Goal: Information Seeking & Learning: Learn about a topic

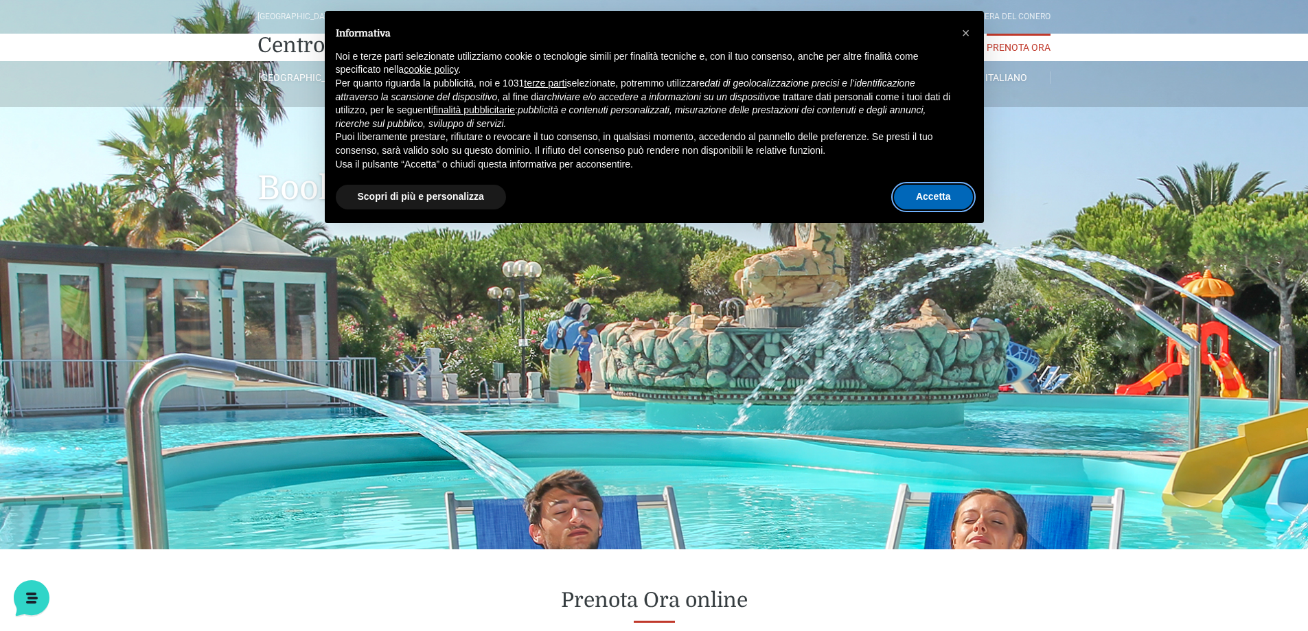
click at [919, 194] on button "Accetta" at bounding box center [933, 197] width 79 height 25
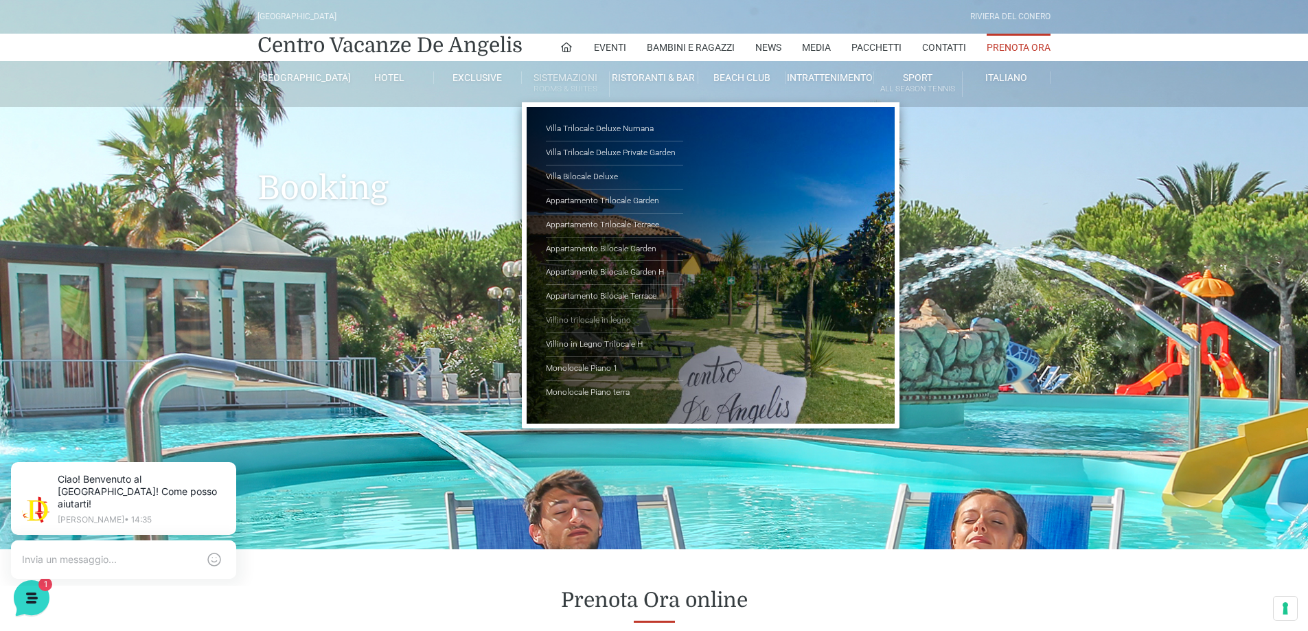
click at [581, 318] on link "Villino trilocale in legno" at bounding box center [614, 321] width 137 height 24
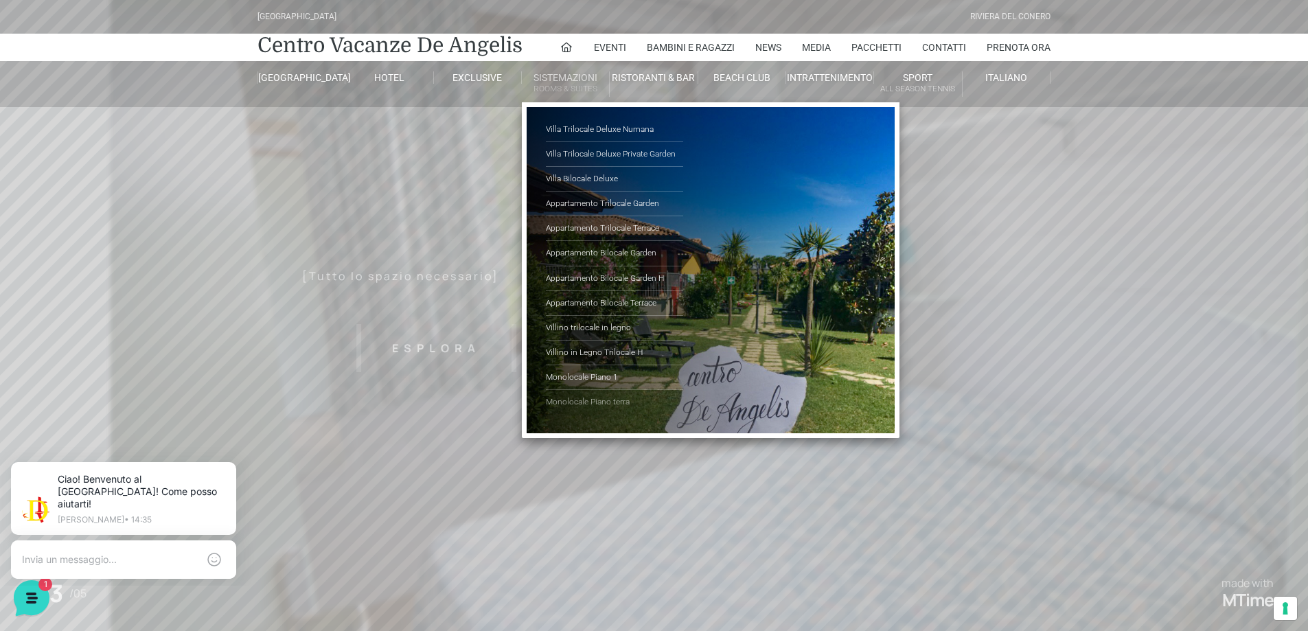
click at [572, 403] on link "Monolocale Piano terra" at bounding box center [614, 402] width 137 height 24
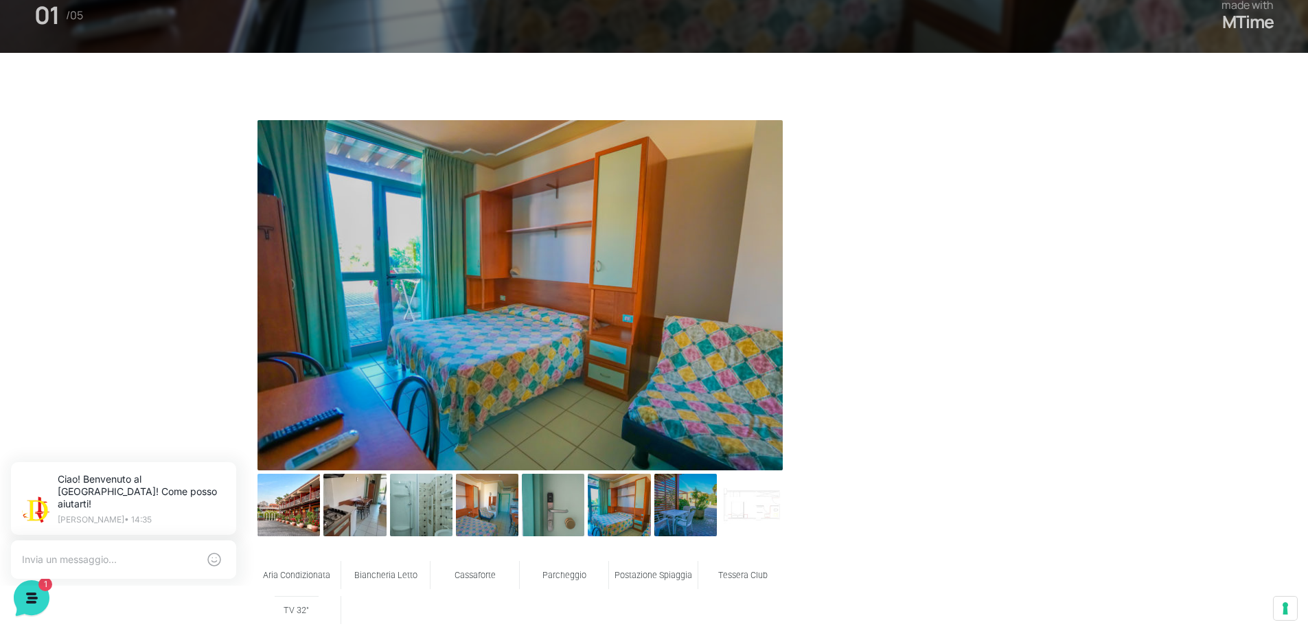
scroll to position [618, 0]
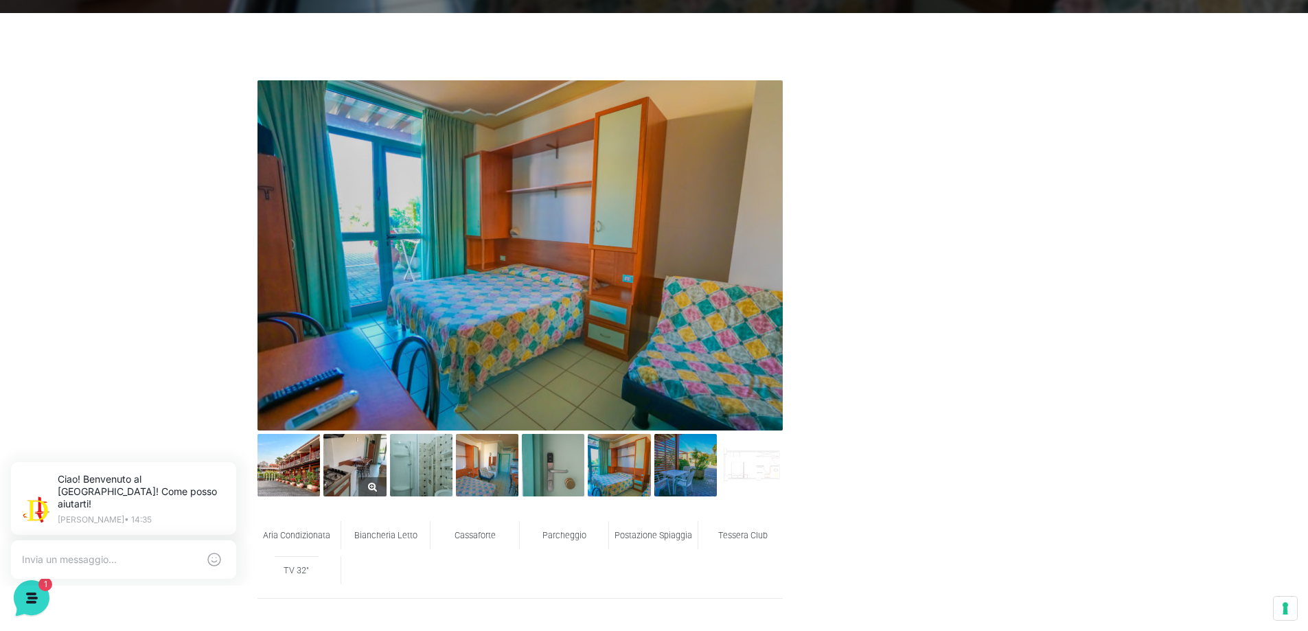
click at [379, 459] on img at bounding box center [354, 465] width 62 height 62
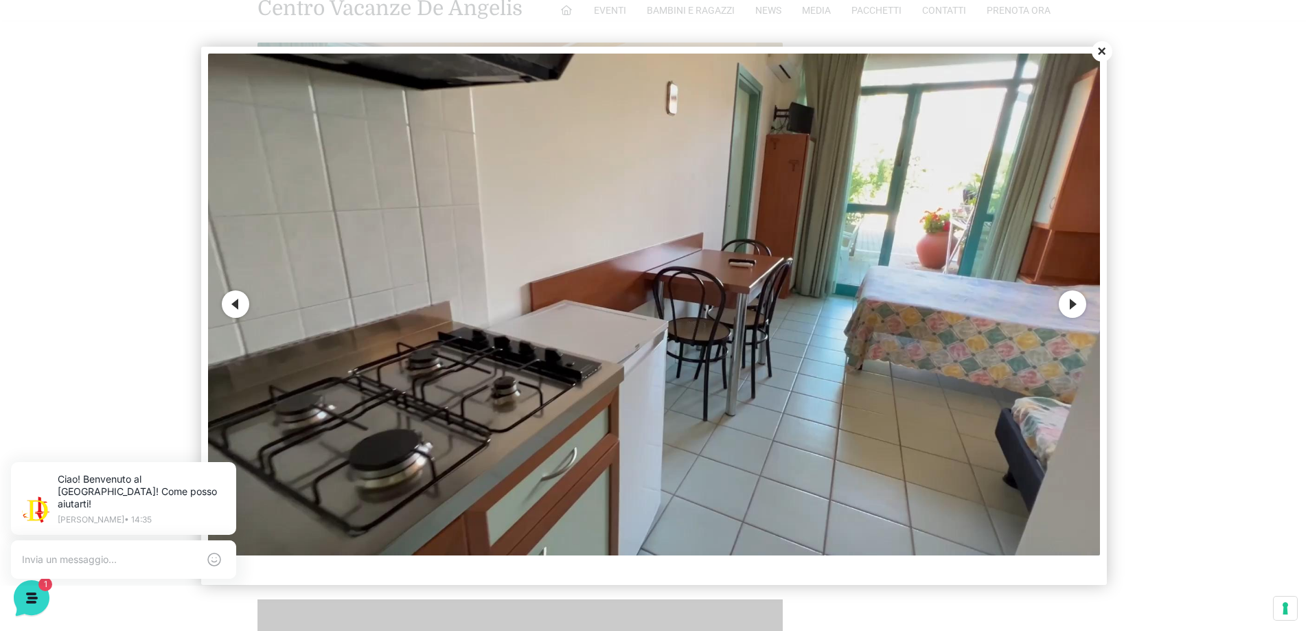
scroll to position [755, 0]
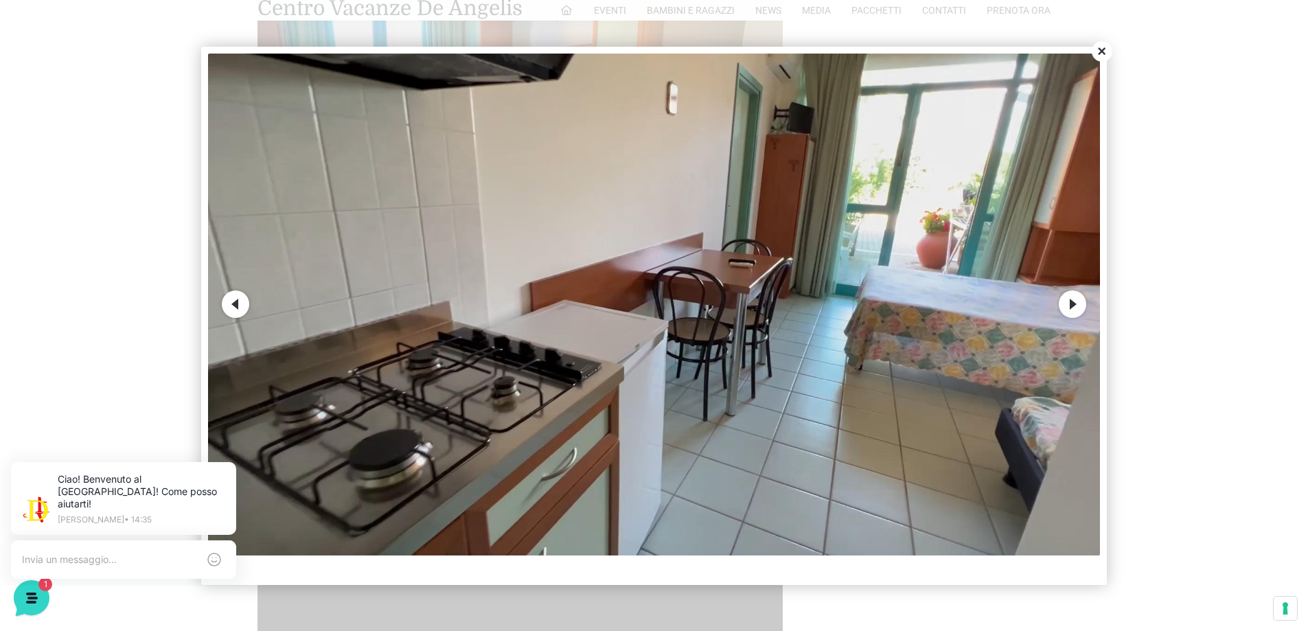
click at [1072, 303] on button "Next" at bounding box center [1071, 303] width 27 height 27
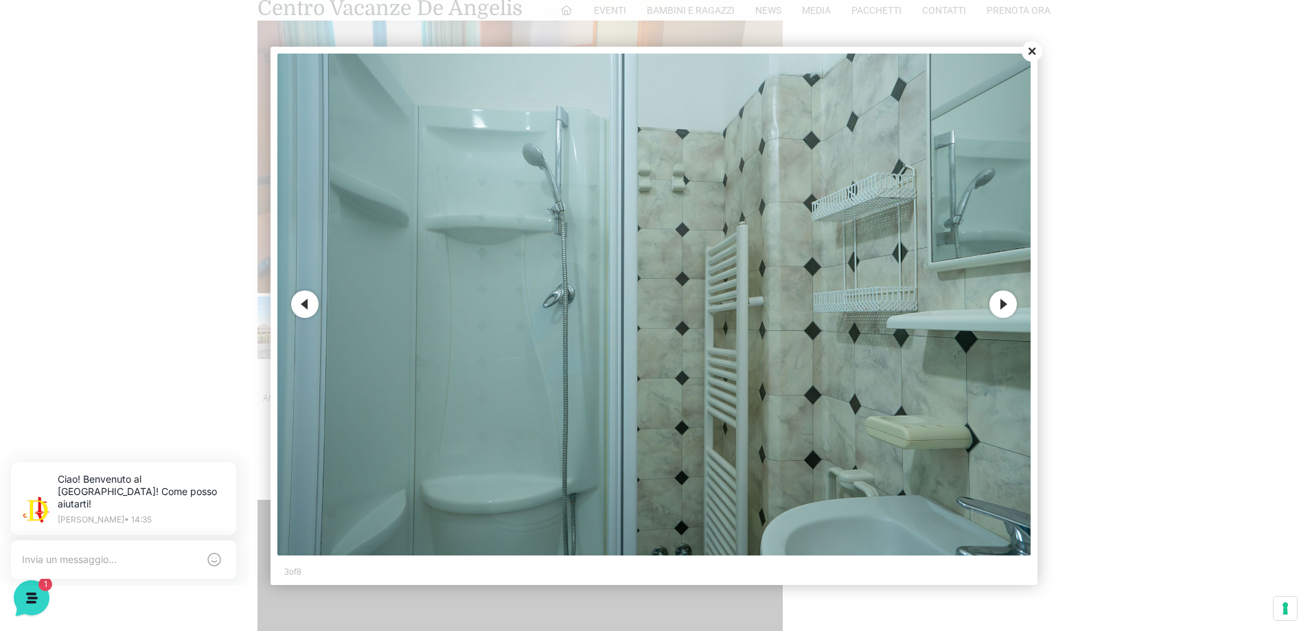
click at [1006, 301] on button "Next" at bounding box center [1002, 303] width 27 height 27
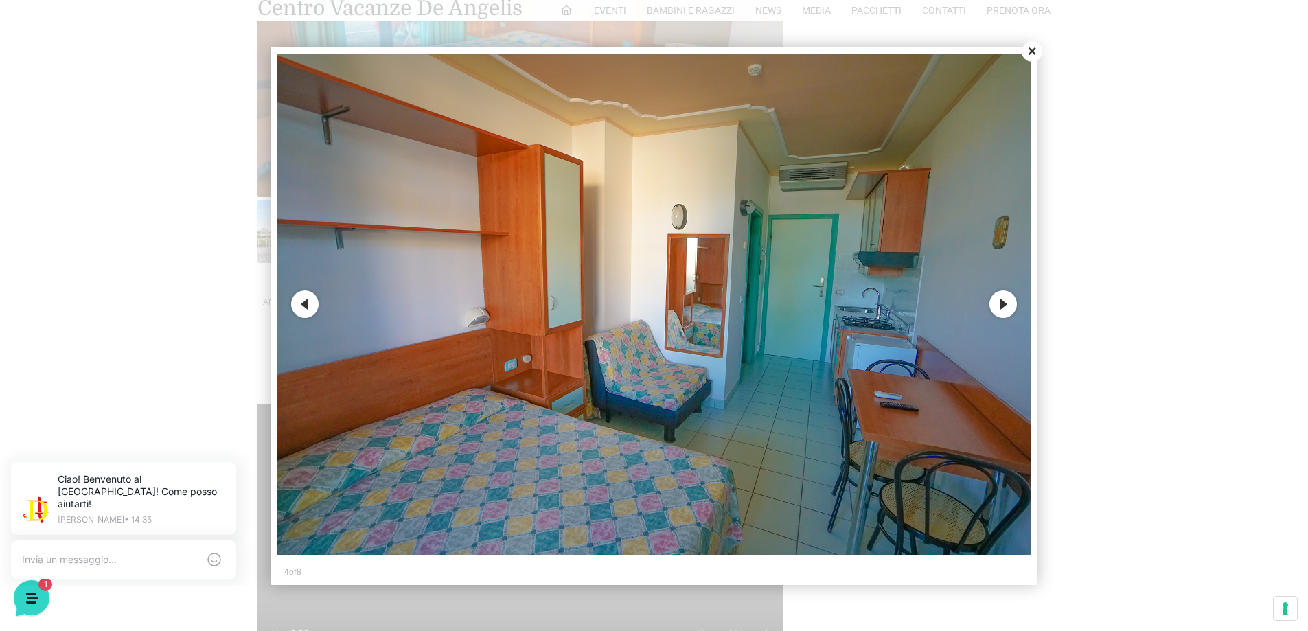
scroll to position [892, 0]
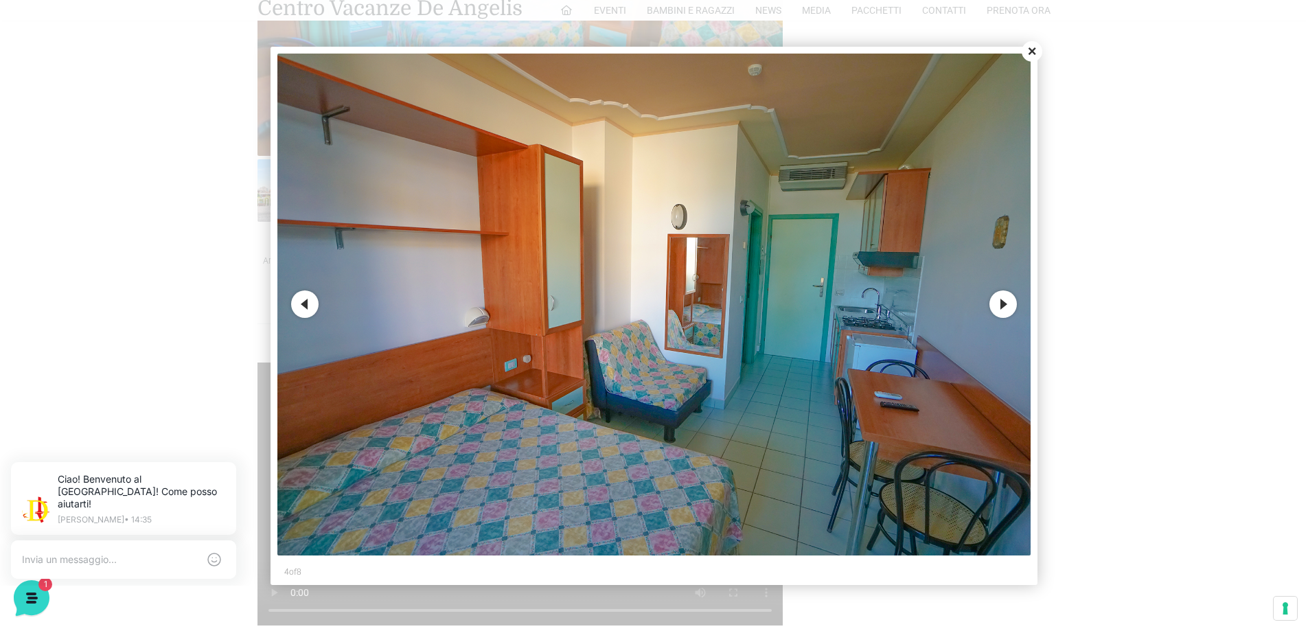
click at [1005, 302] on button "Next" at bounding box center [1002, 303] width 27 height 27
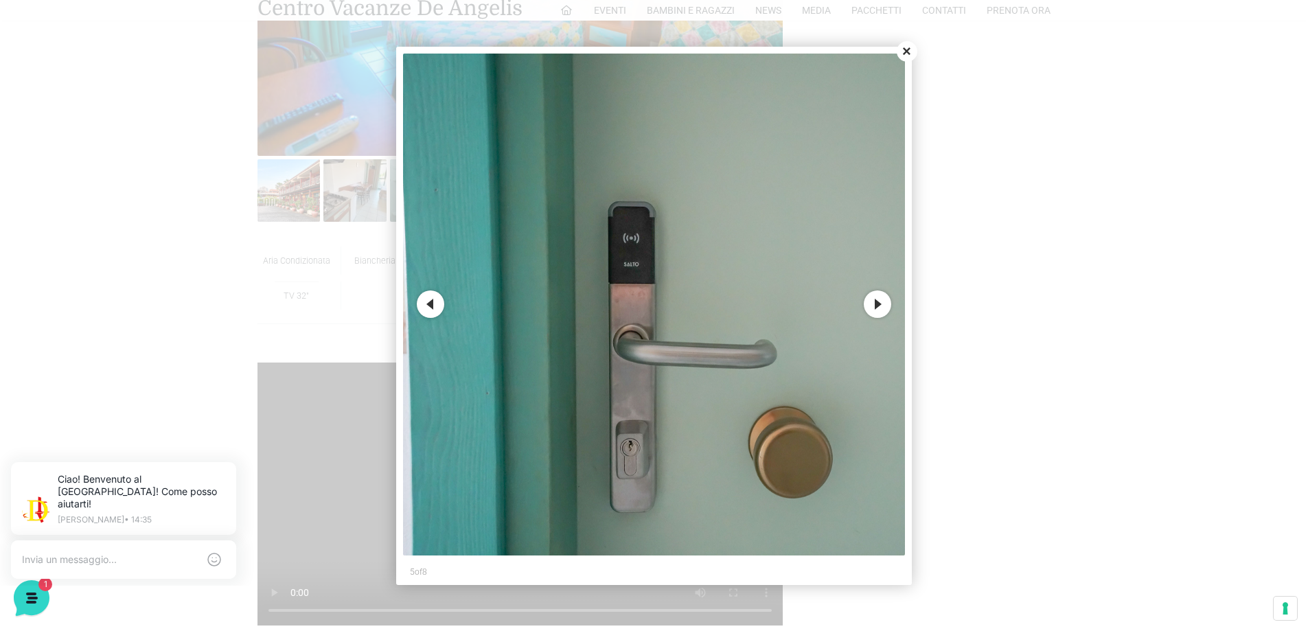
click at [873, 302] on button "Next" at bounding box center [876, 303] width 27 height 27
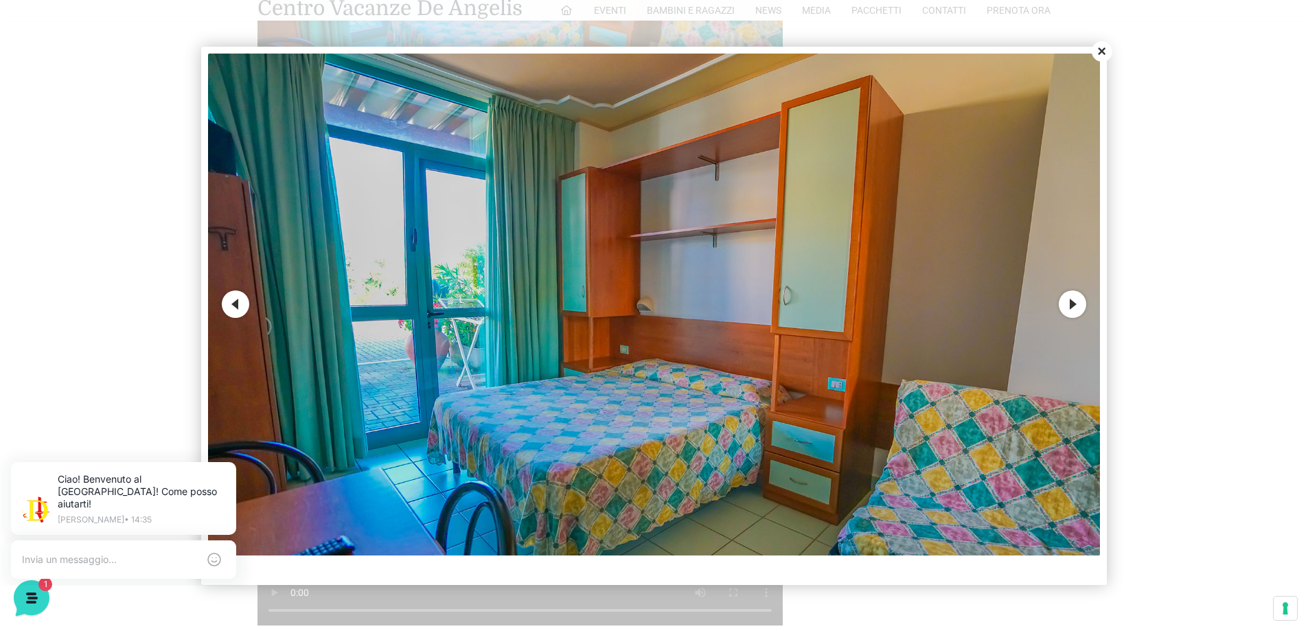
click at [1104, 51] on button "Close" at bounding box center [1101, 51] width 21 height 21
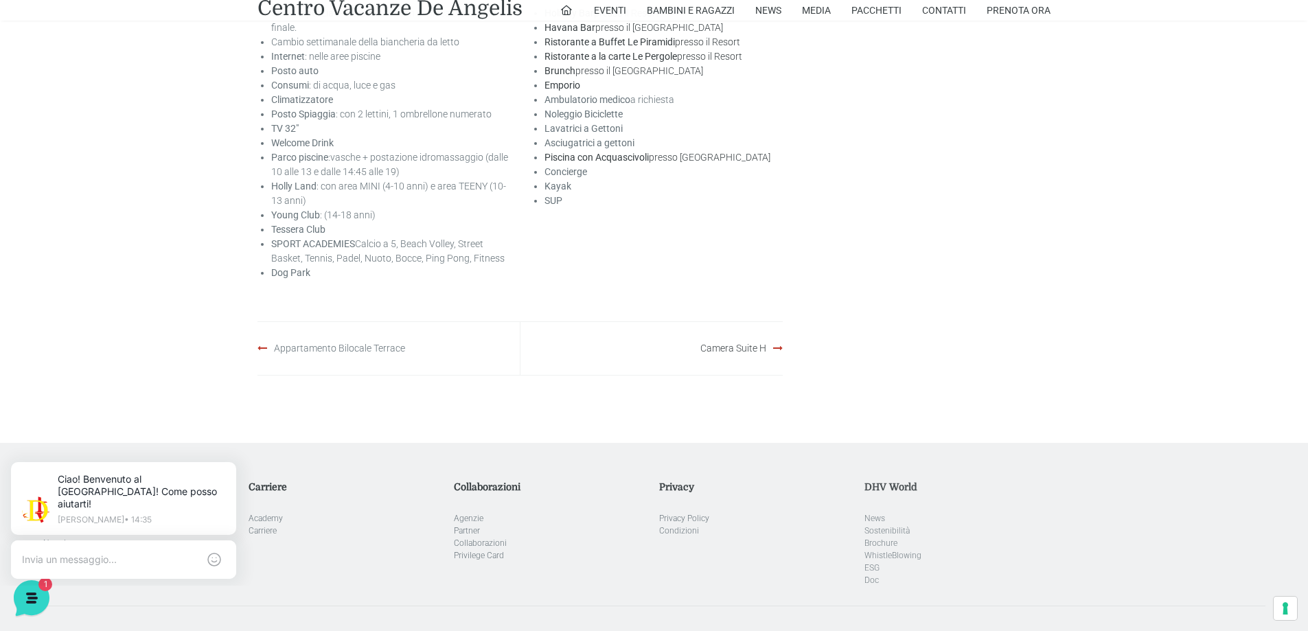
scroll to position [2402, 0]
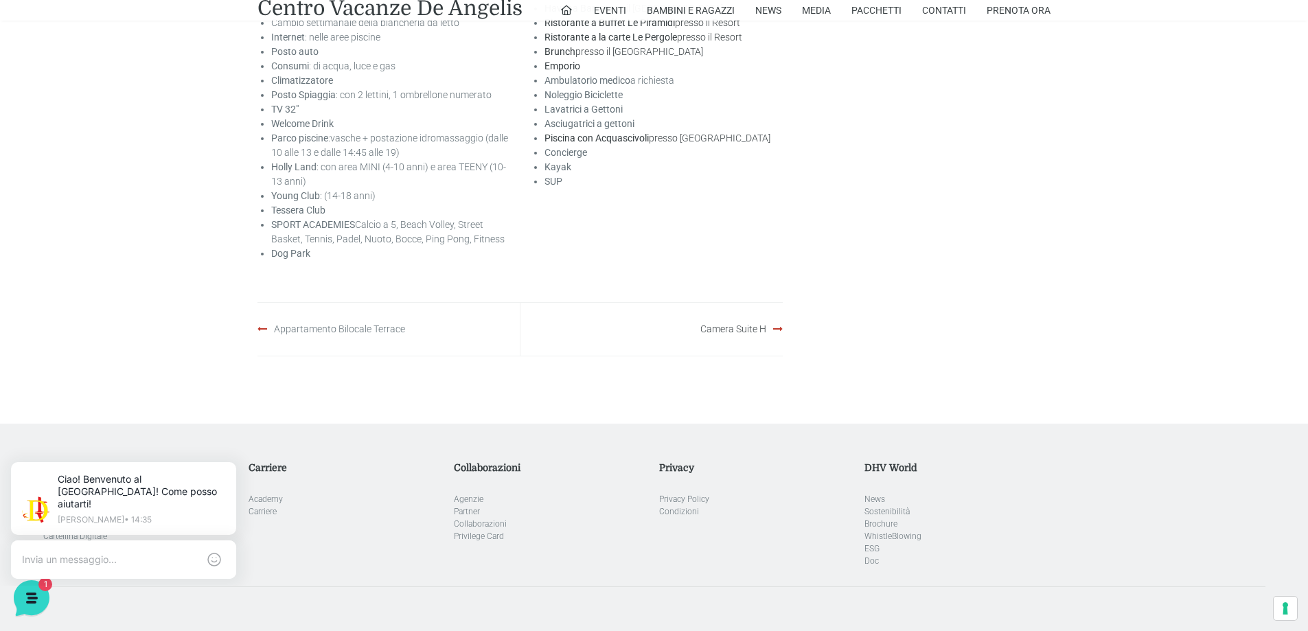
click at [301, 334] on link "Appartamento Bilocale Terrace" at bounding box center [339, 328] width 131 height 11
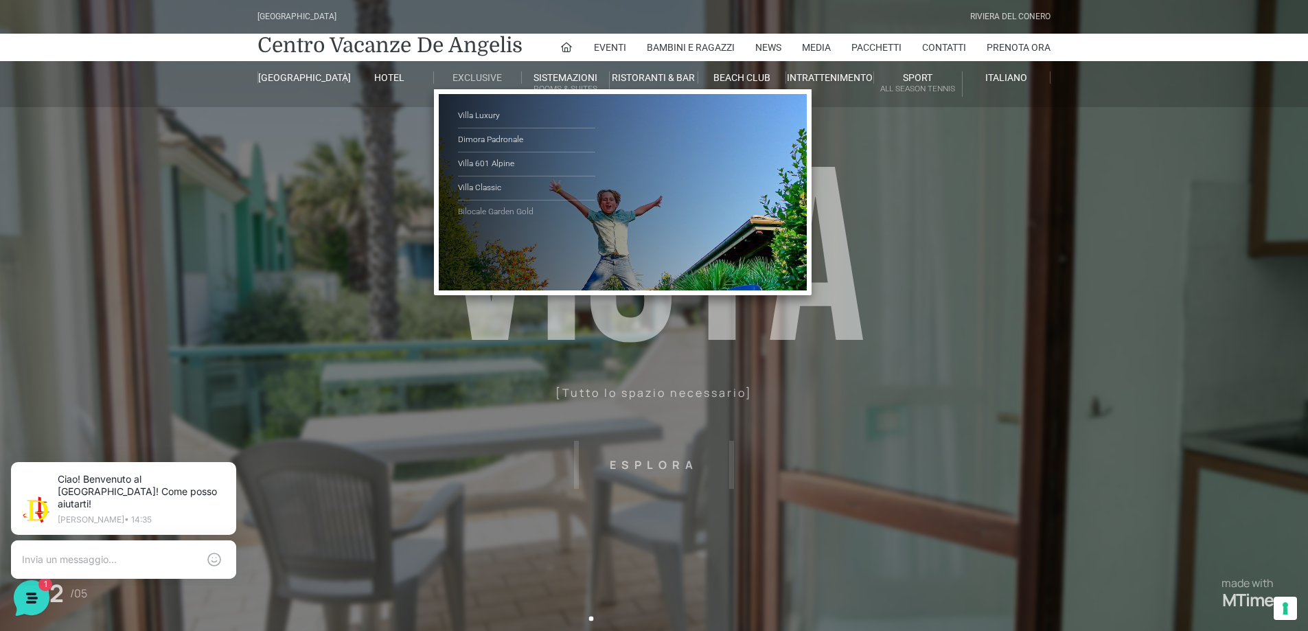
click at [484, 211] on link "Bilocale Garden Gold" at bounding box center [526, 211] width 137 height 23
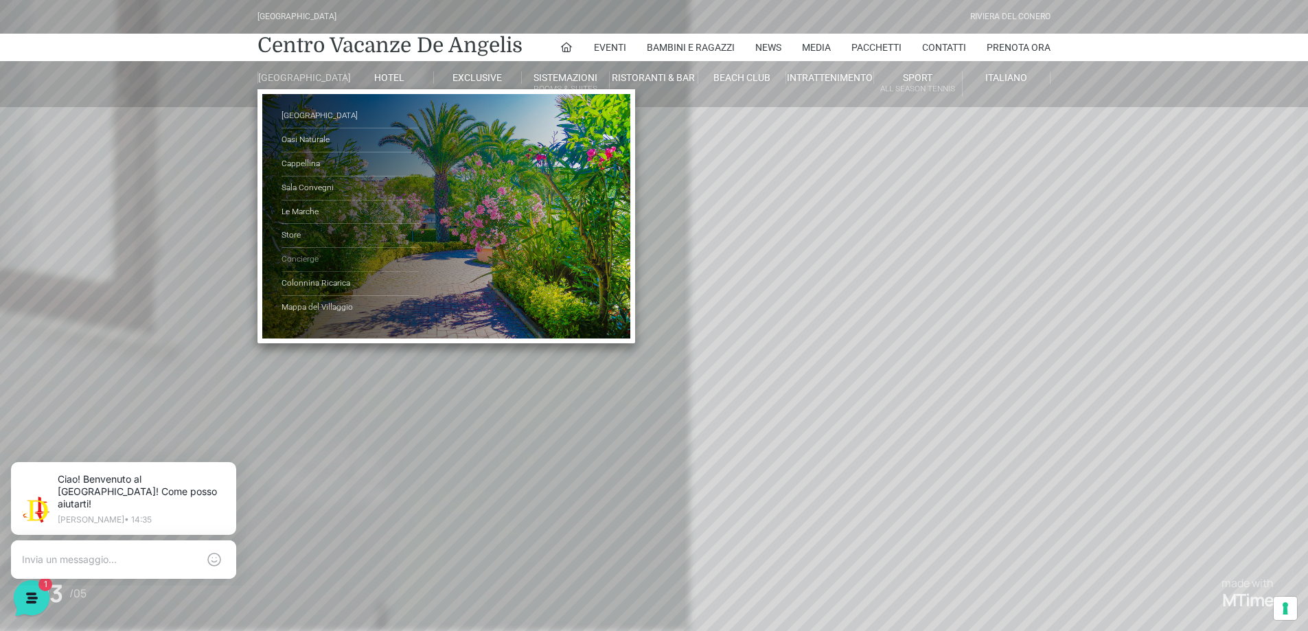
click at [294, 265] on link "Concierge" at bounding box center [349, 260] width 137 height 24
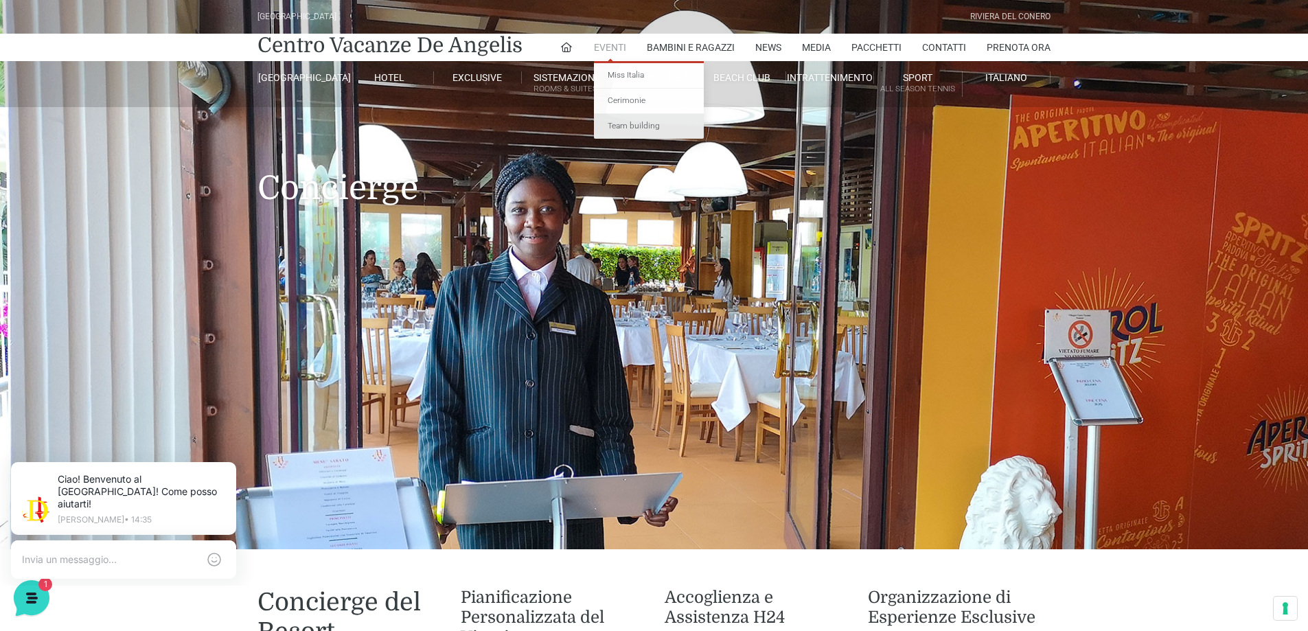
click at [618, 128] on link "Team building" at bounding box center [649, 126] width 110 height 25
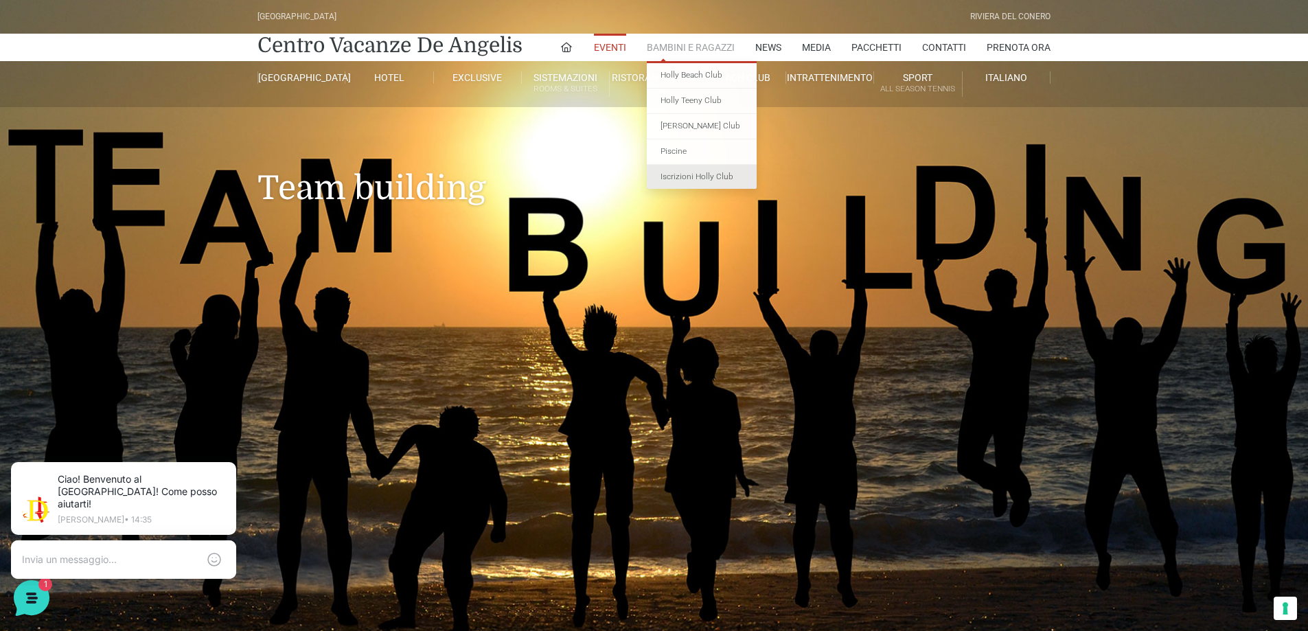
click at [673, 177] on link "Iscrizioni Holly Club" at bounding box center [702, 177] width 110 height 25
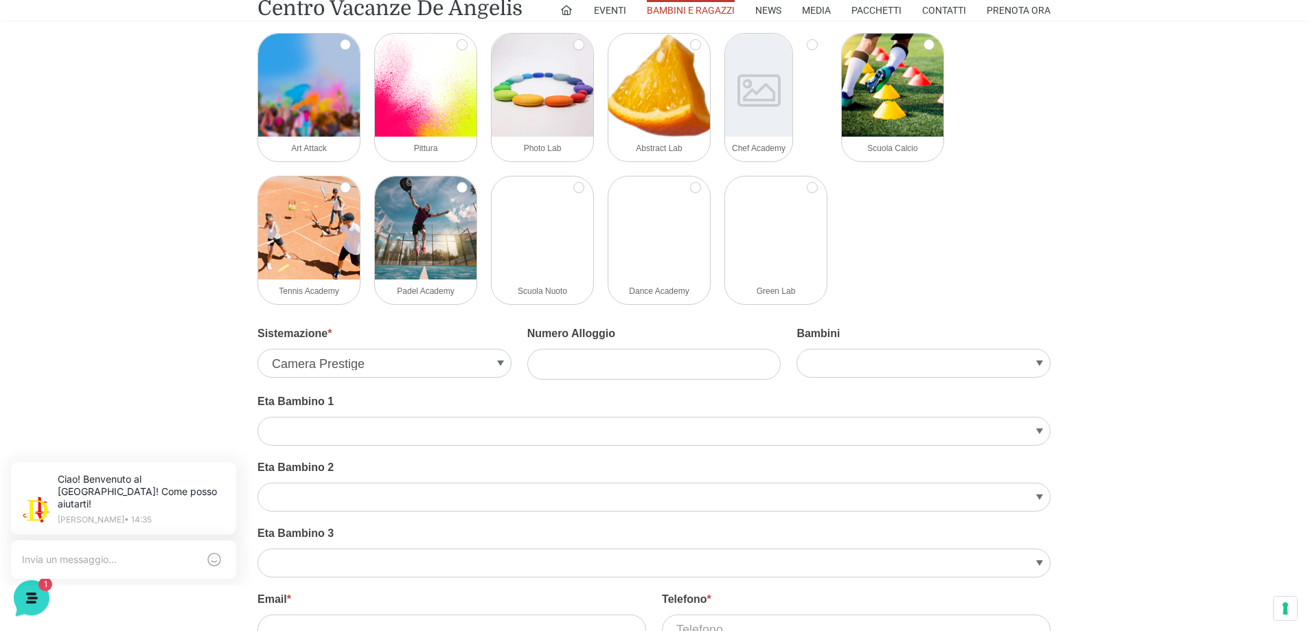
scroll to position [755, 0]
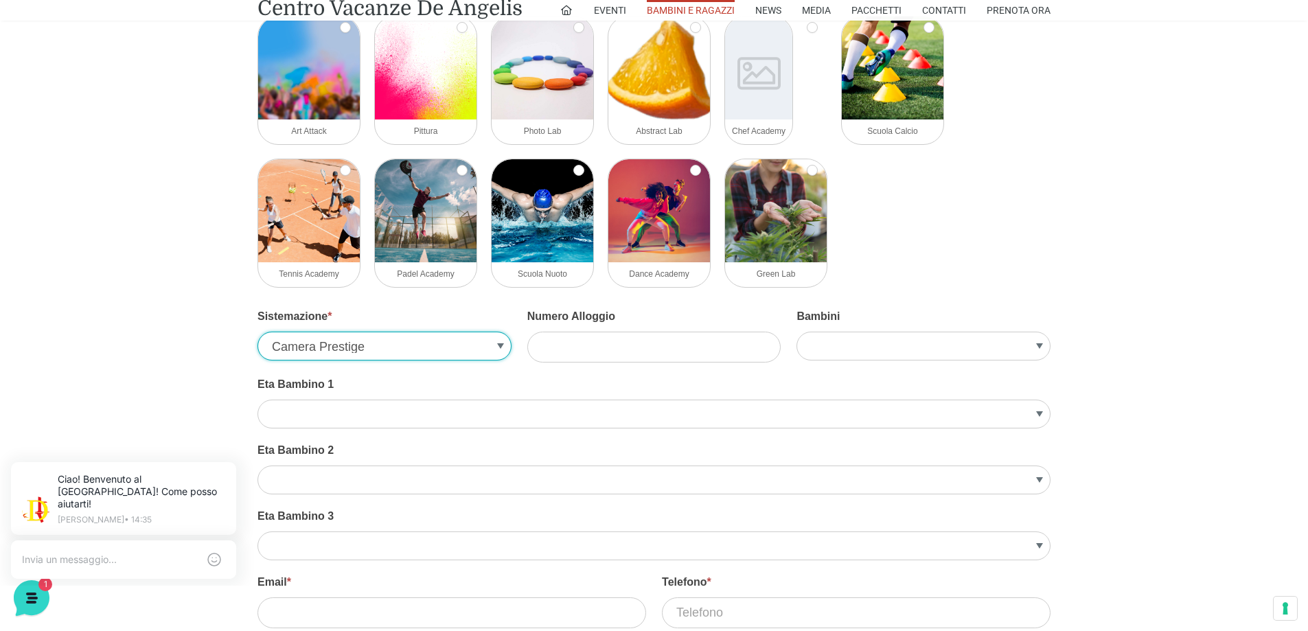
click at [498, 345] on select "Camera Prestige Suite Prestige Villa Trilocale Deluxe Villa Bilocale Deluxe Vil…" at bounding box center [384, 346] width 254 height 29
click at [1035, 237] on div "logo acf-forms activecampaign authorize aweber bootstrap campaignmonitor consta…" at bounding box center [654, 151] width 807 height 285
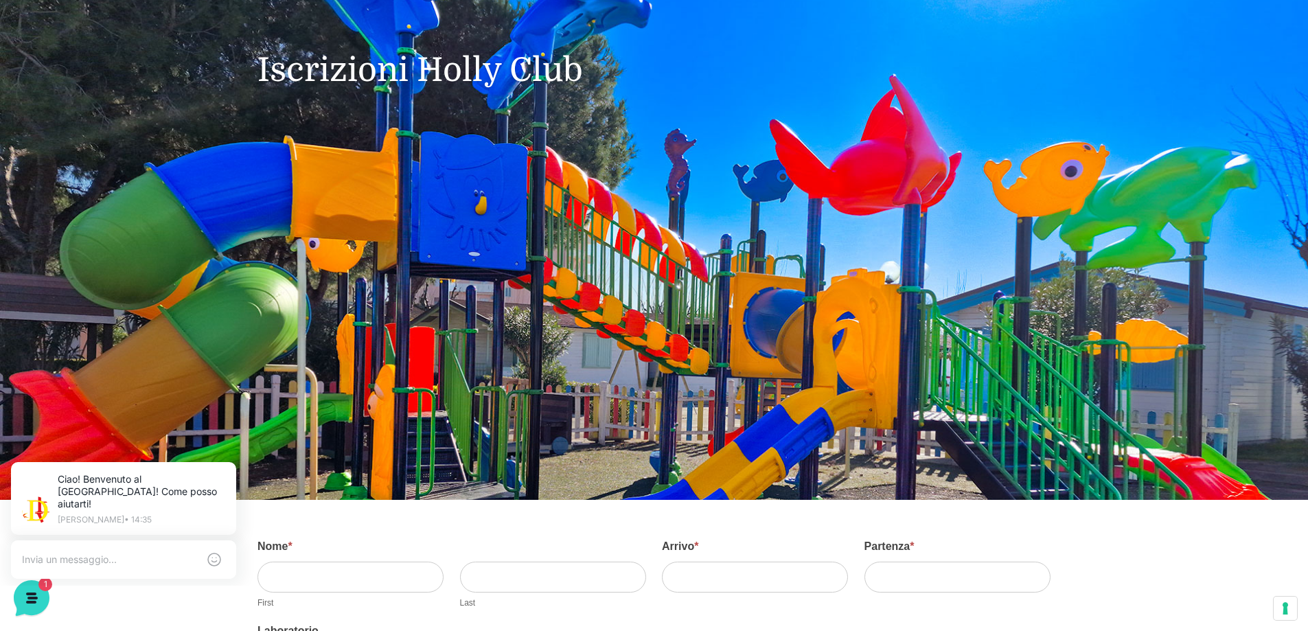
scroll to position [0, 0]
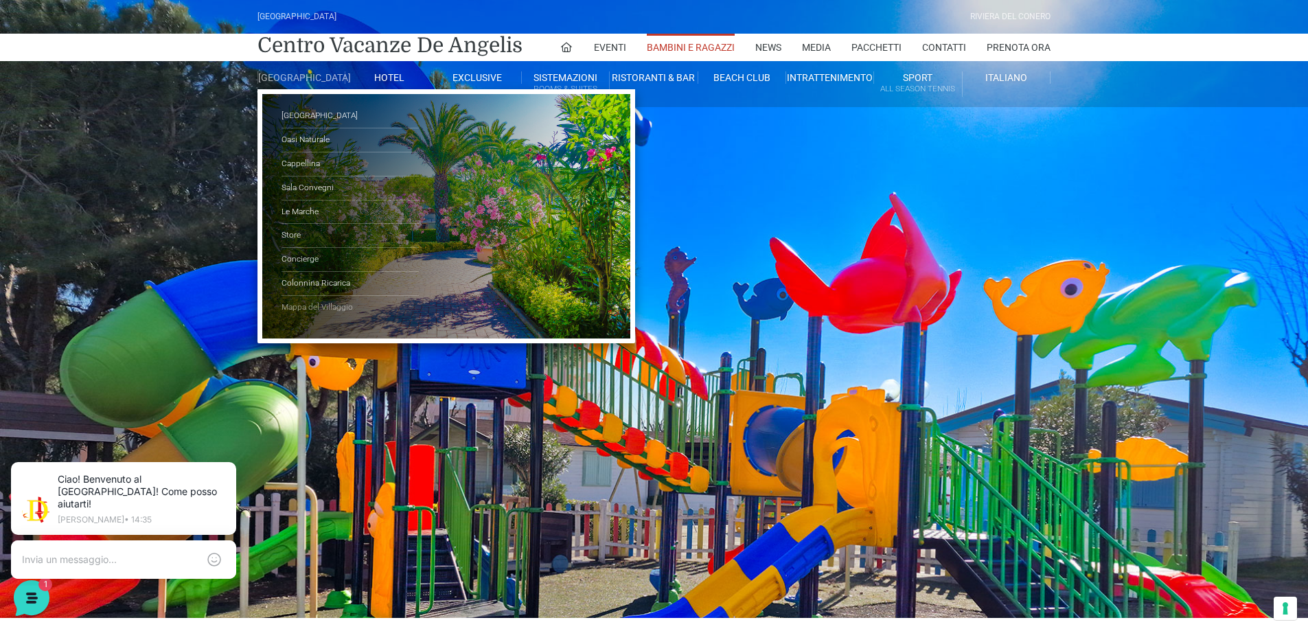
click at [304, 314] on link "Mappa del Villaggio" at bounding box center [349, 307] width 137 height 23
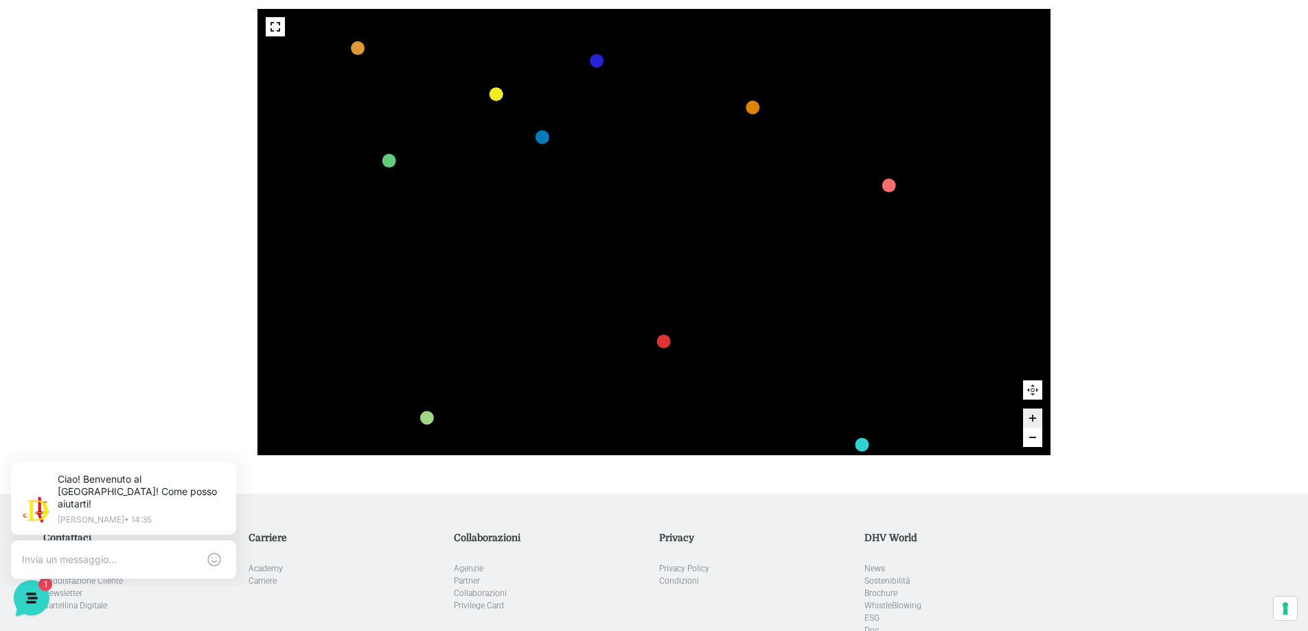
scroll to position [410, 0]
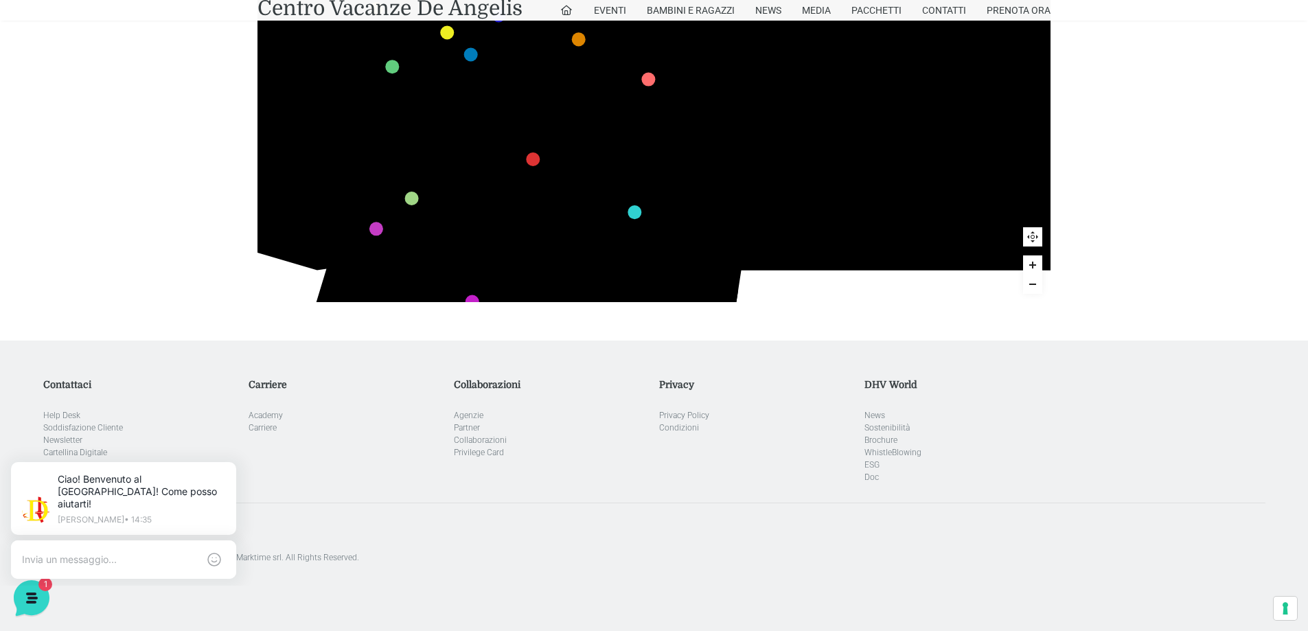
drag, startPoint x: 1174, startPoint y: 124, endPoint x: 1163, endPoint y: 248, distance: 124.8
click at [1163, 248] on div "436 435 437 434 441 430 440 431 439 432 438 433 424 423 425 422 429 418 428 419…" at bounding box center [654, 78] width 1308 height 523
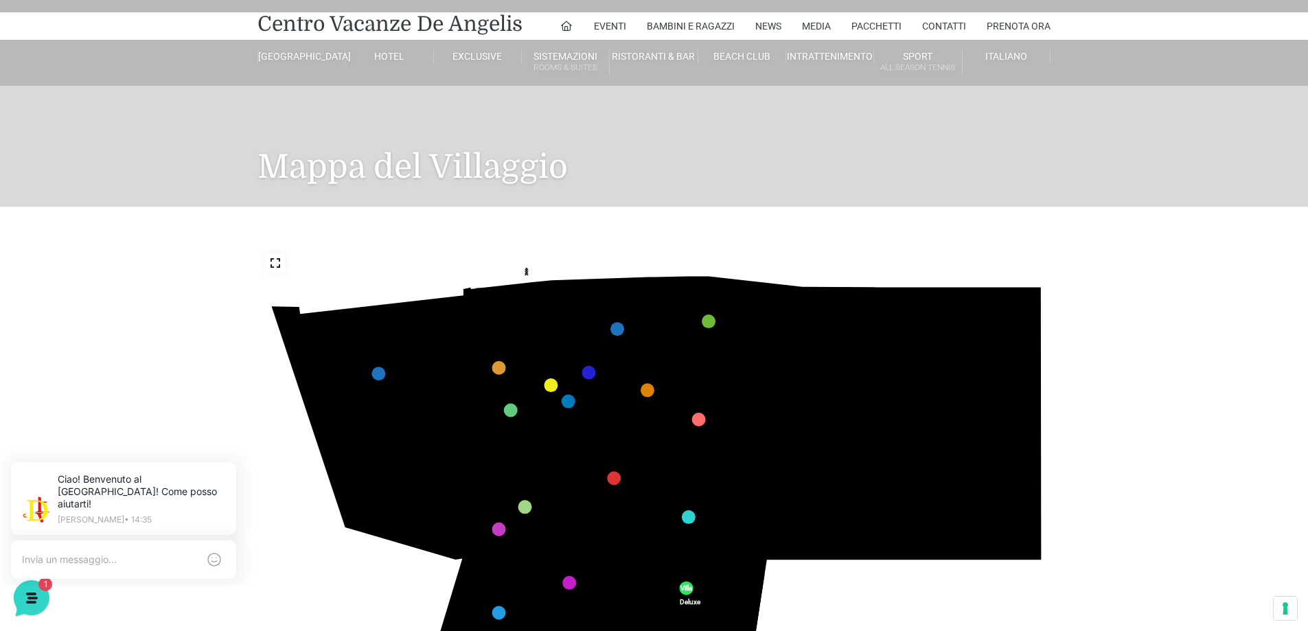
scroll to position [0, 0]
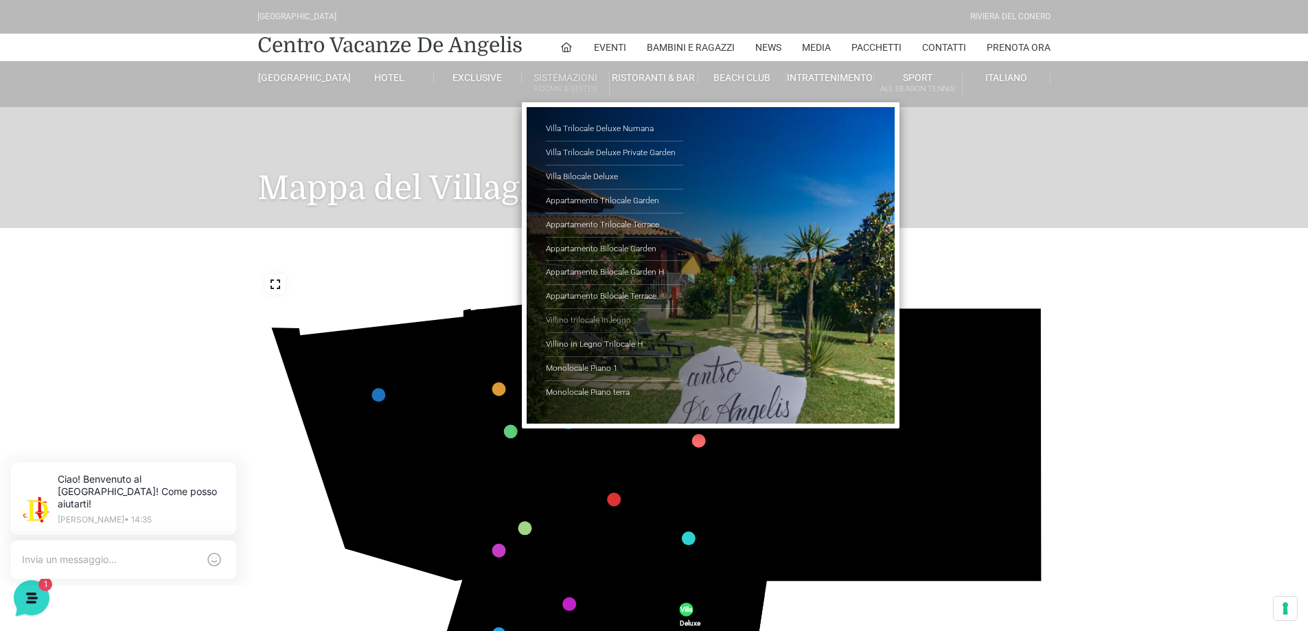
click at [593, 319] on link "Villino trilocale in legno" at bounding box center [614, 321] width 137 height 24
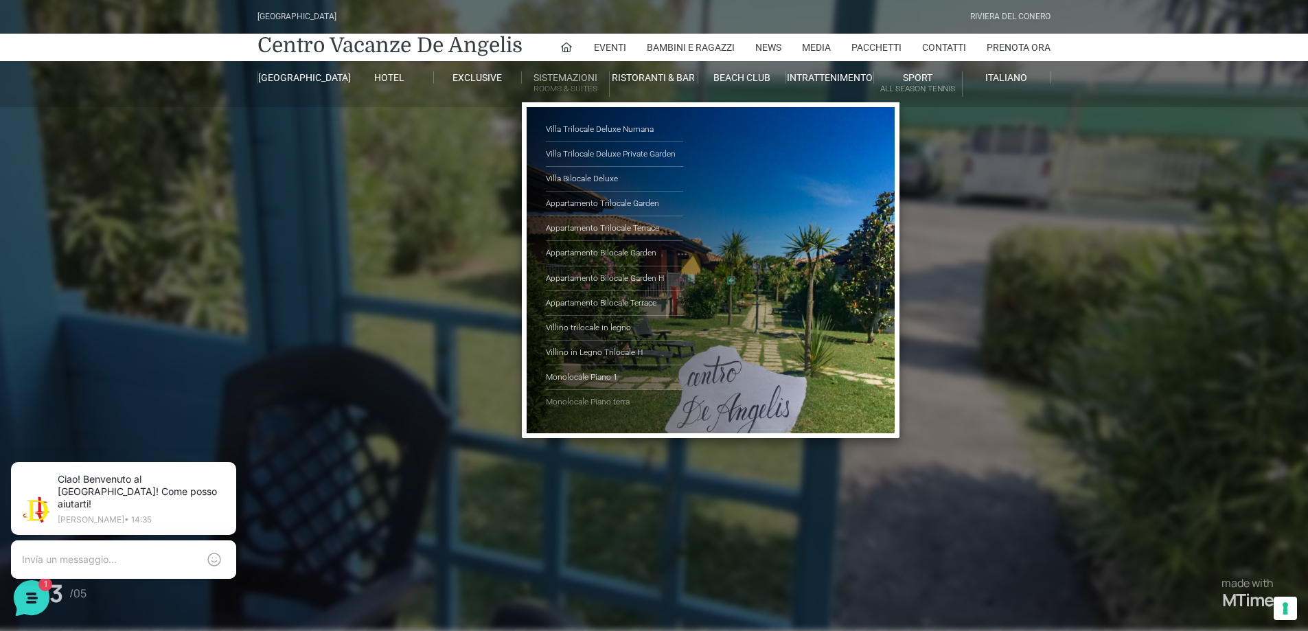
click at [577, 397] on link "Monolocale Piano terra" at bounding box center [614, 402] width 137 height 24
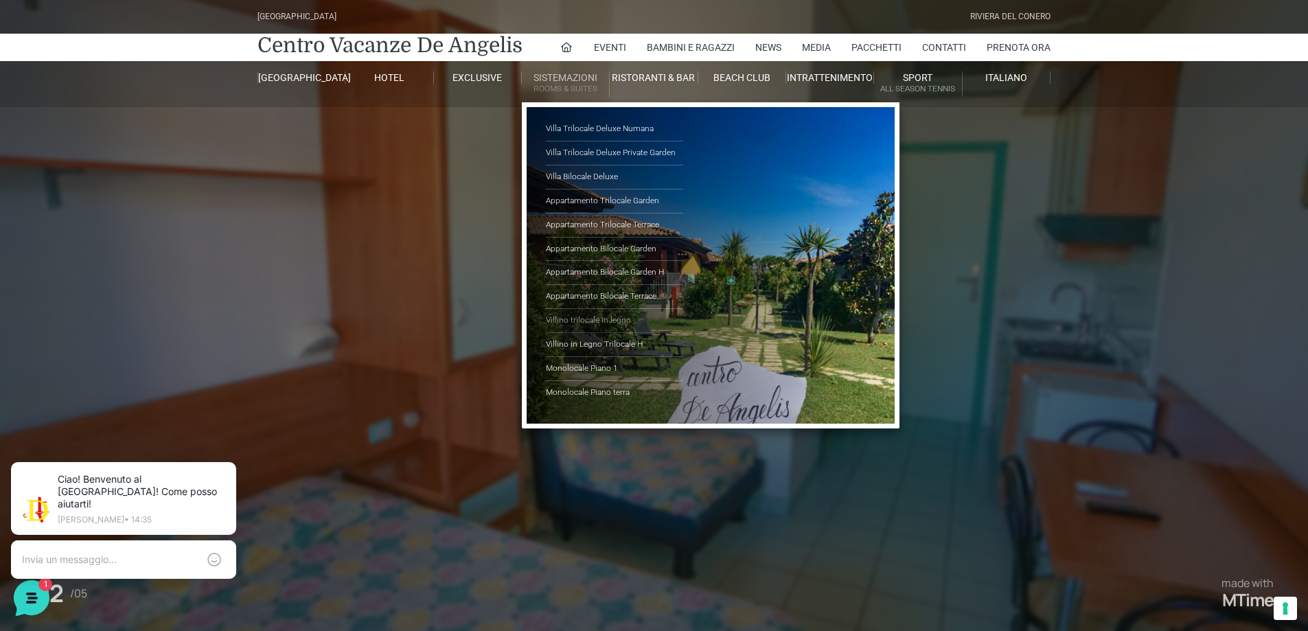
click at [592, 318] on link "Villino trilocale in legno" at bounding box center [614, 321] width 137 height 24
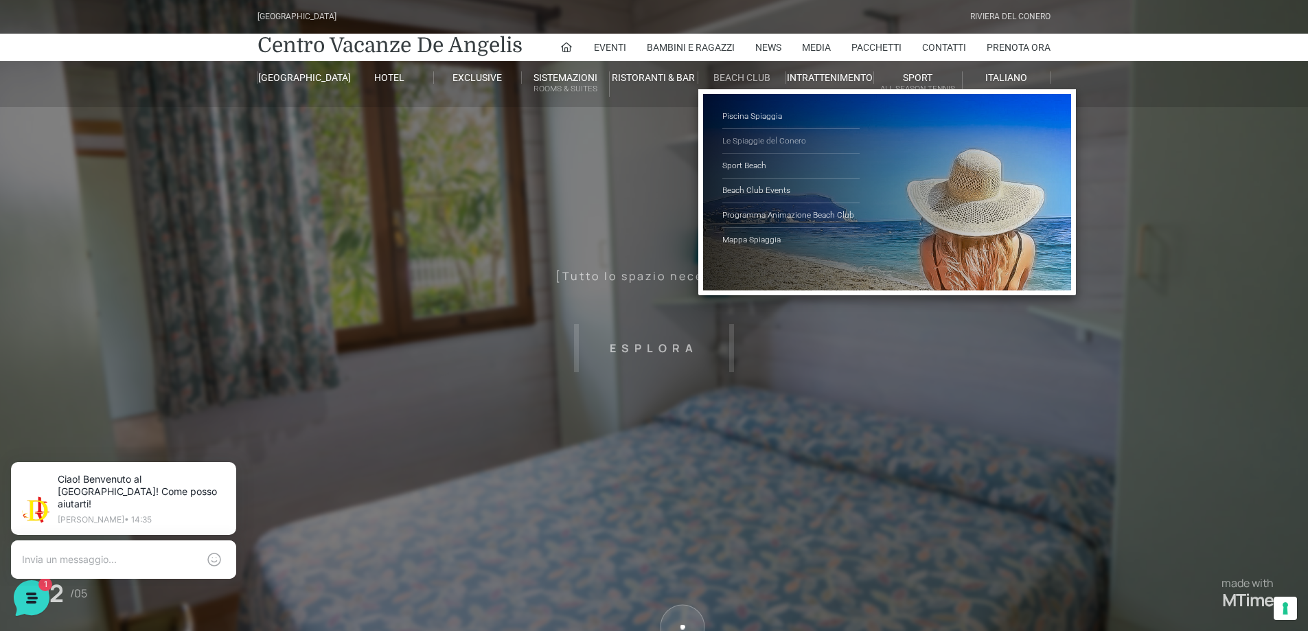
click at [751, 139] on link "Le Spiaggie del Conero" at bounding box center [790, 141] width 137 height 25
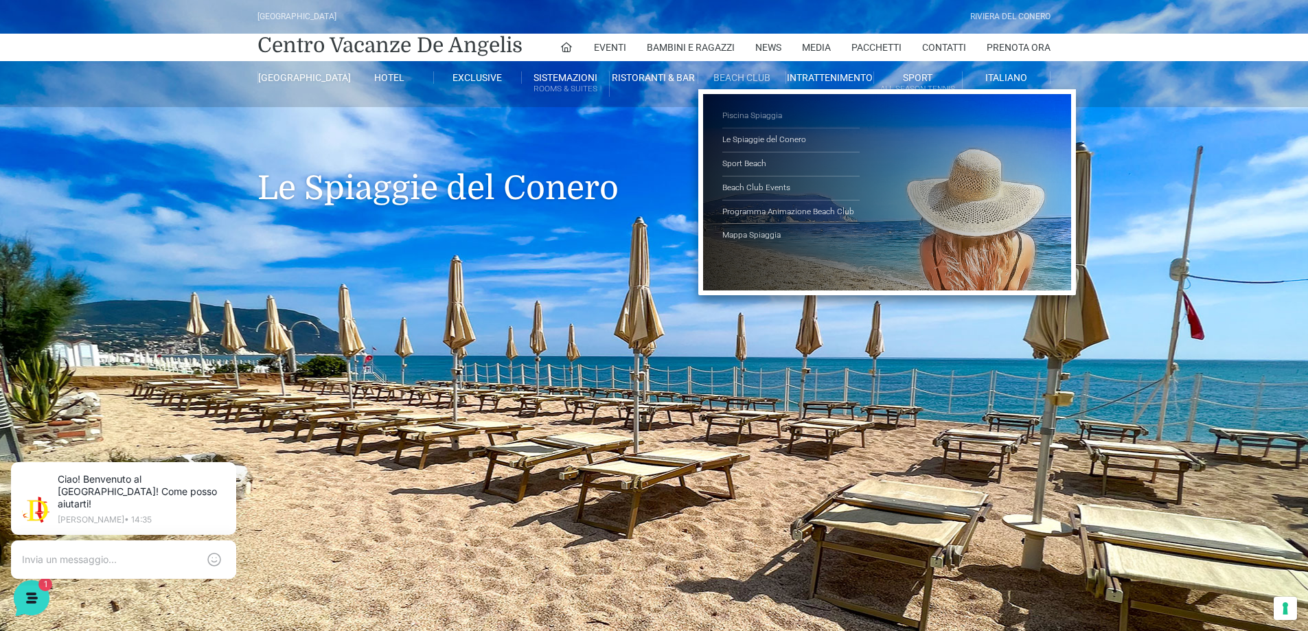
click at [740, 115] on link "Piscina Spiaggia" at bounding box center [790, 116] width 137 height 24
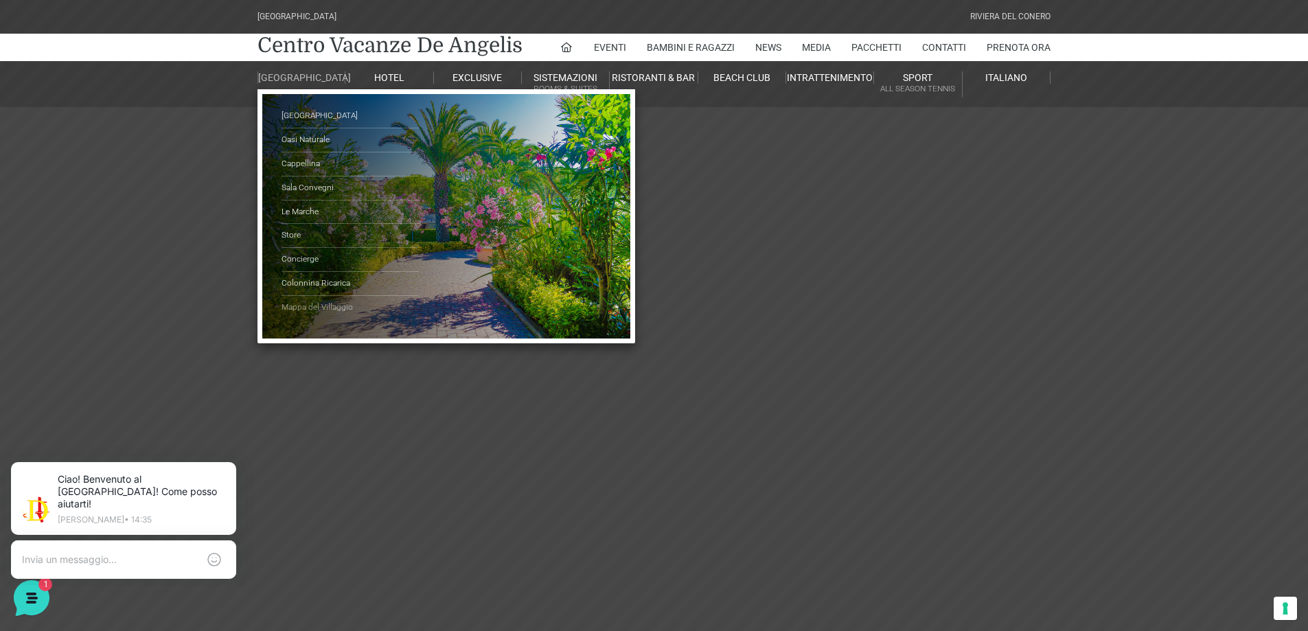
click at [313, 317] on link "Mappa del Villaggio" at bounding box center [349, 307] width 137 height 23
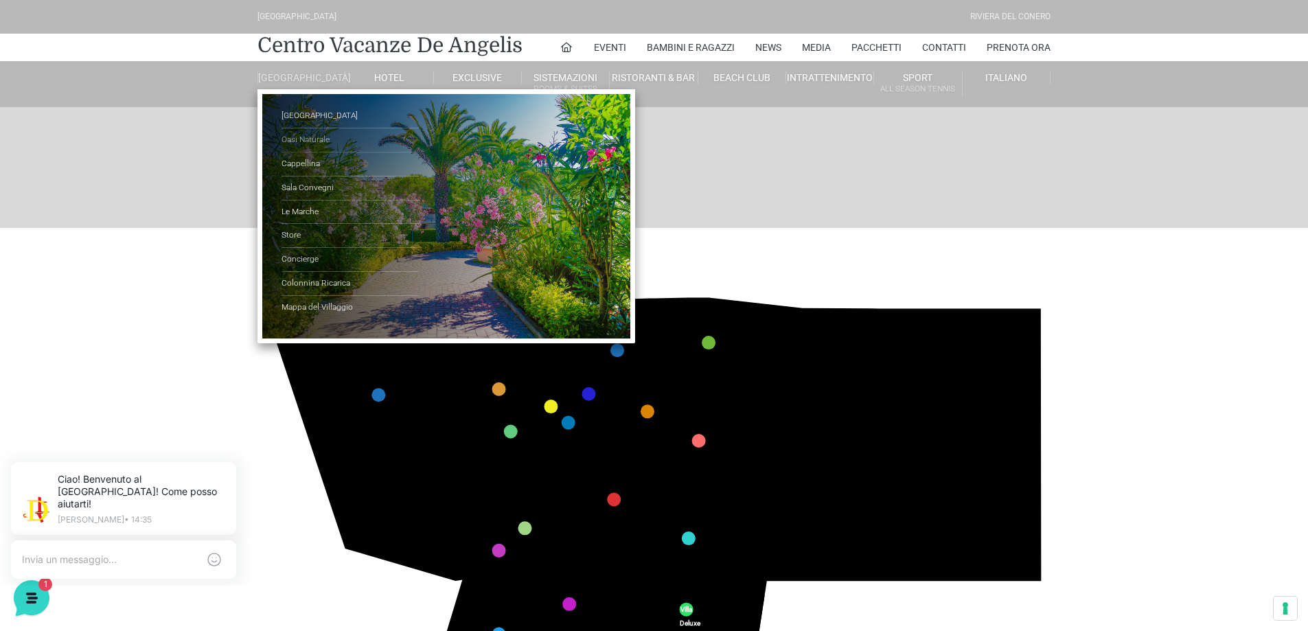
click at [300, 149] on link "Oasi Naturale" at bounding box center [349, 140] width 137 height 24
